Goal: Task Accomplishment & Management: Complete application form

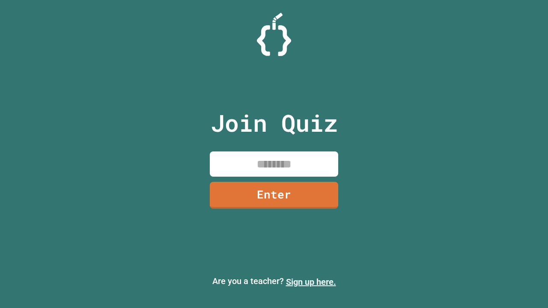
click at [311, 282] on link "Sign up here." at bounding box center [311, 282] width 50 height 10
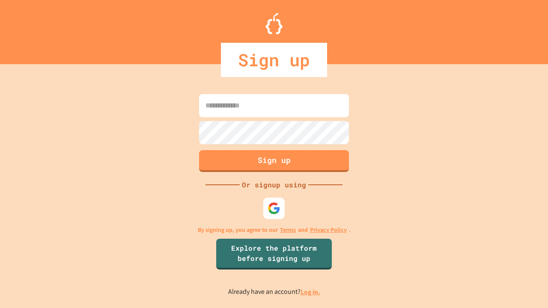
click at [311, 292] on link "Log in." at bounding box center [310, 292] width 20 height 9
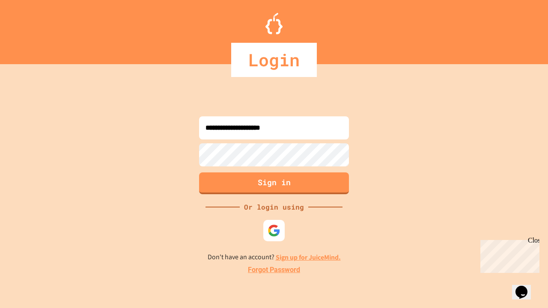
type input "**********"
